Goal: Information Seeking & Learning: Learn about a topic

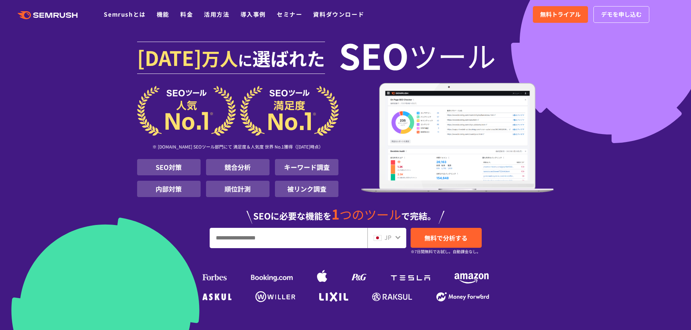
click at [251, 241] on input "URL、キーワードを入力してください" at bounding box center [288, 238] width 157 height 20
paste input "**********"
type input "**********"
click at [448, 238] on span "無料で分析する" at bounding box center [445, 238] width 43 height 9
